Goal: Communication & Community: Answer question/provide support

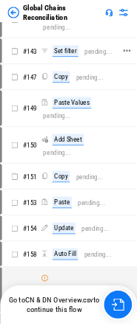
scroll to position [3346, 0]
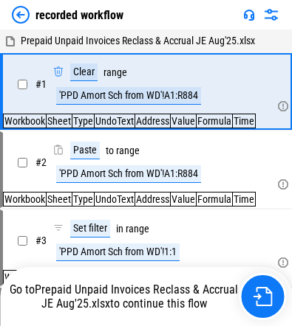
scroll to position [5088, 0]
